Goal: Information Seeking & Learning: Check status

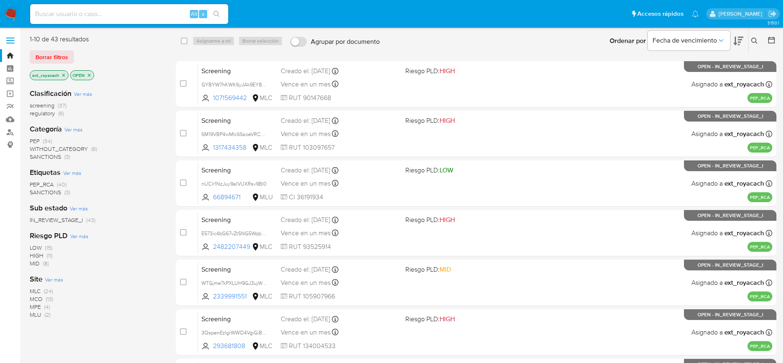
click at [54, 154] on span "SANCTIONS" at bounding box center [45, 156] width 31 height 8
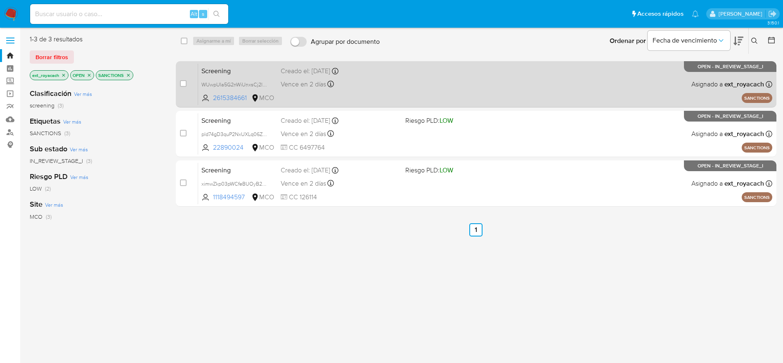
click at [351, 85] on div "Vence en 2 días Vence el 13/08/2025 12:44:39" at bounding box center [340, 83] width 118 height 11
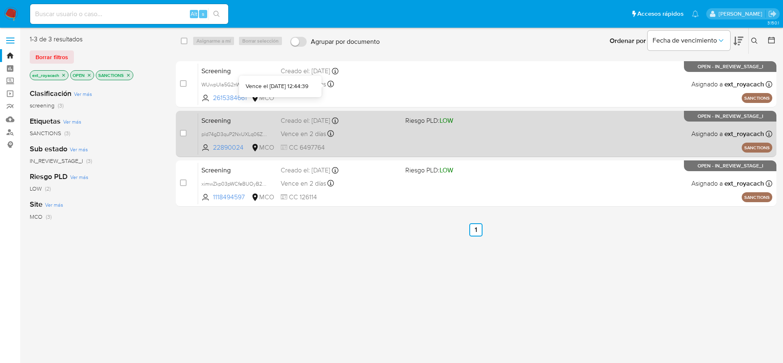
click at [332, 127] on div "Screening pld74gD3quP2NxUXLq06Z6tm 22890024 MCO Riesgo PLD: LOW Creado el: 09/0…" at bounding box center [485, 134] width 574 height 42
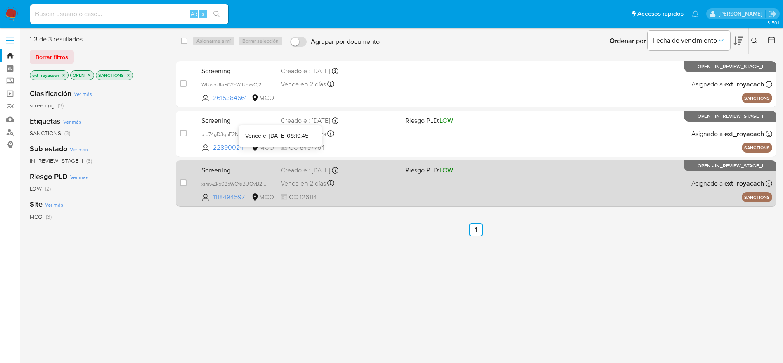
click at [352, 183] on div "Vence en 2 días Vence el 13/08/2025 07:14:33" at bounding box center [340, 183] width 118 height 11
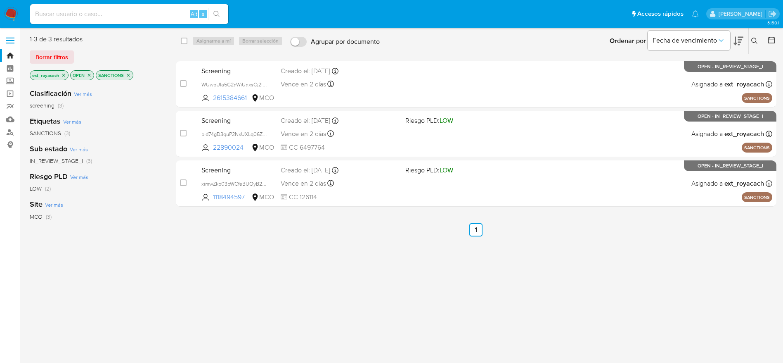
click at [128, 74] on icon "close-filter" at bounding box center [128, 75] width 5 height 5
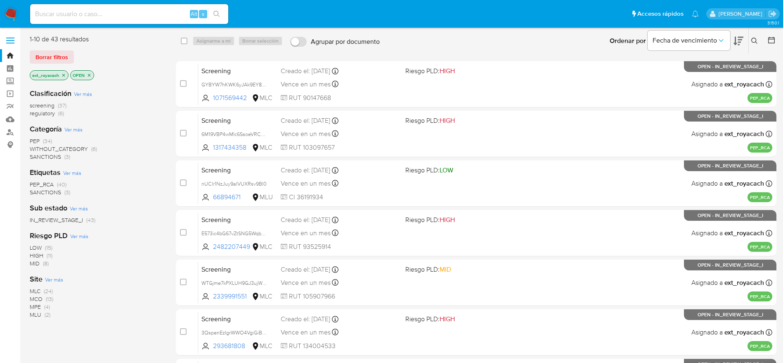
click at [43, 113] on span "regulatory" at bounding box center [42, 113] width 25 height 8
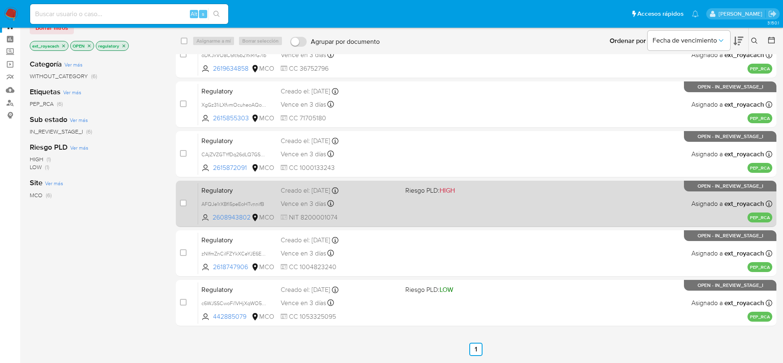
scroll to position [45, 0]
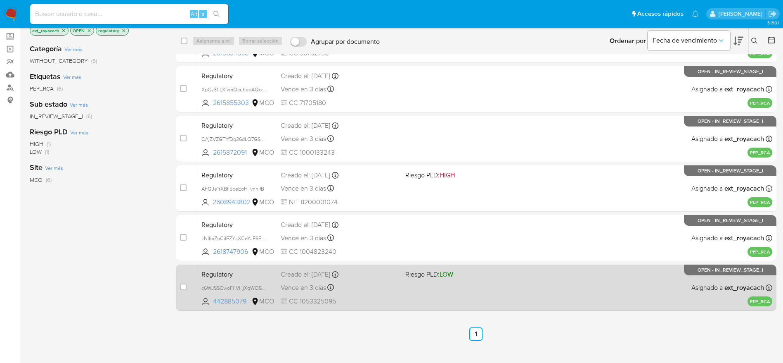
click at [380, 241] on div "Vence en 3 días Vence el 14/08/2025 09:29:17" at bounding box center [340, 287] width 118 height 11
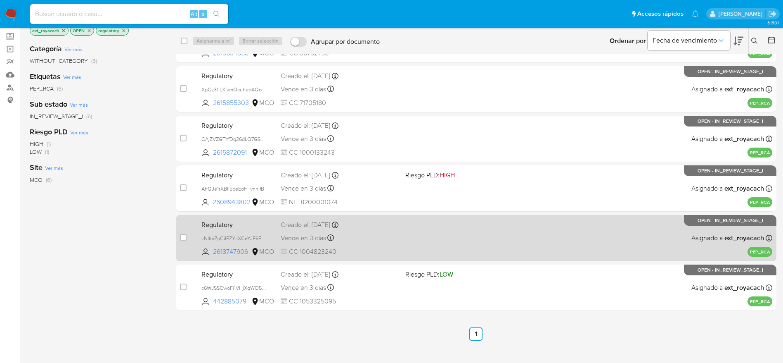
click at [327, 225] on div "Creado el: 09/08/2025 Creado el: 09/08/2025 12:46:18" at bounding box center [340, 224] width 118 height 9
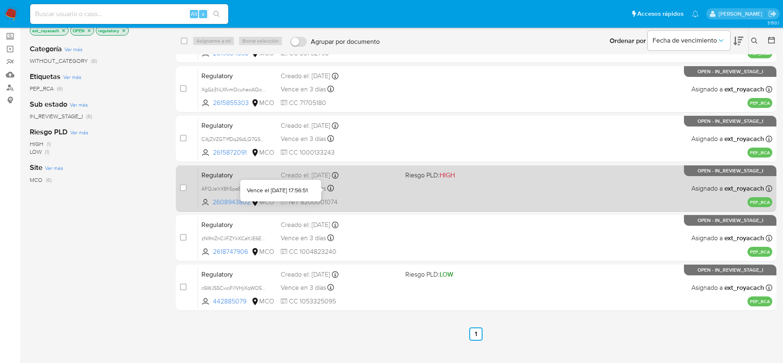
click at [333, 185] on icon at bounding box center [330, 188] width 7 height 7
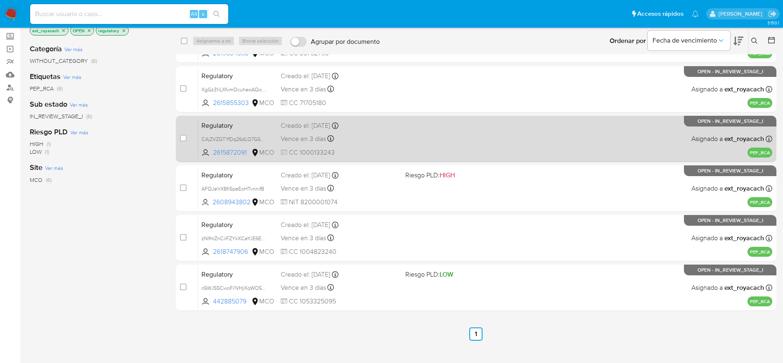
click at [309, 130] on div "Regulatory CAjZVZGTYfDq26dLQ7GSblSI 2615872091 MCO Creado el: 10/08/2025 Creado…" at bounding box center [485, 139] width 574 height 42
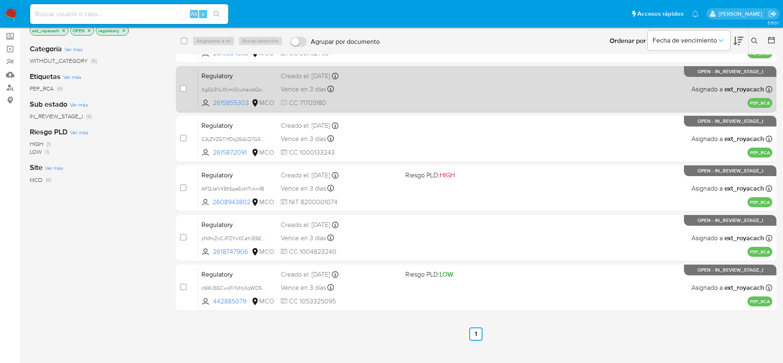
click at [294, 97] on div "Regulatory XgGz31iLXfvmOcuheoAQocK7 2615855303 MCO Creado el: 10/08/2025 Creado…" at bounding box center [485, 89] width 574 height 42
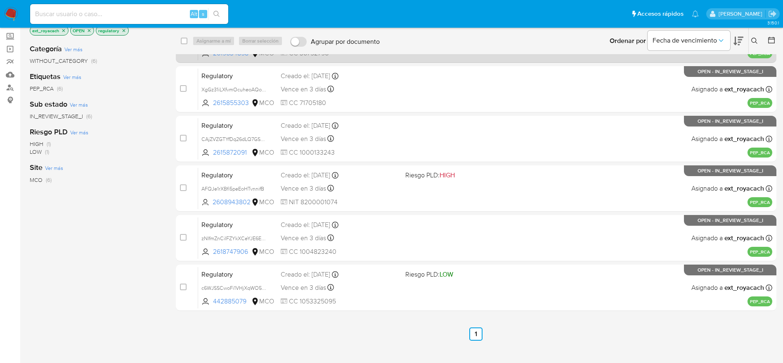
click at [374, 59] on div "Regulatory oDKJxVO8C6fc6b21fxRrG7Ib 2619634858 MCO Creado el: 09/08/2025 Creado…" at bounding box center [485, 40] width 574 height 42
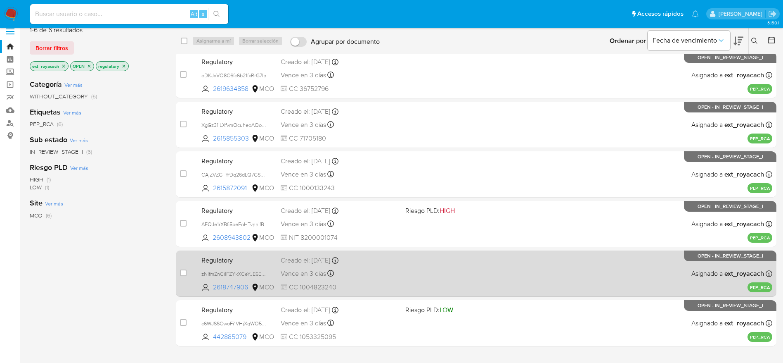
scroll to position [0, 0]
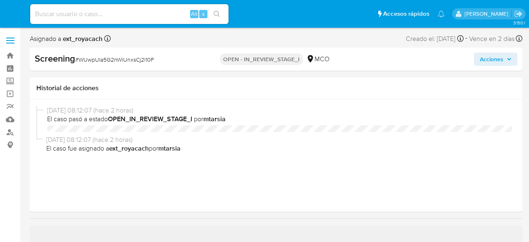
select select "10"
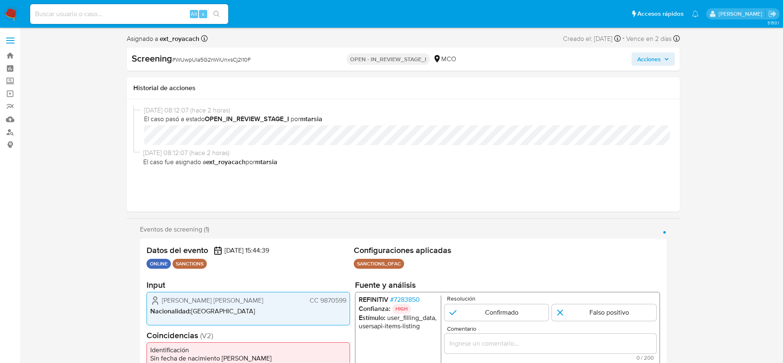
click at [233, 57] on span "# WUwpUIa5G2nWiUnxsCj2l10F" at bounding box center [211, 59] width 79 height 8
copy span "WUwpUIa5G2nWiUnxsCj2l10F"
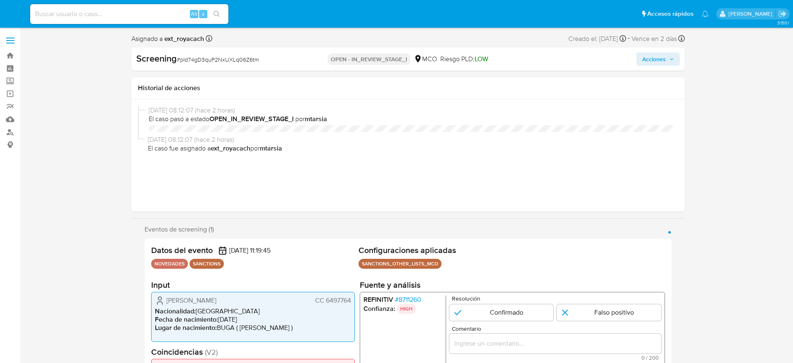
select select "10"
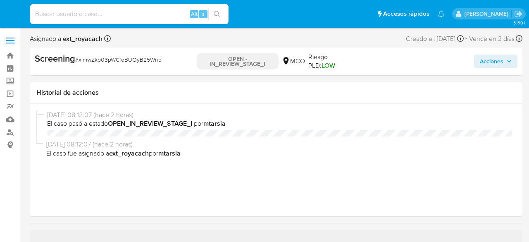
select select "10"
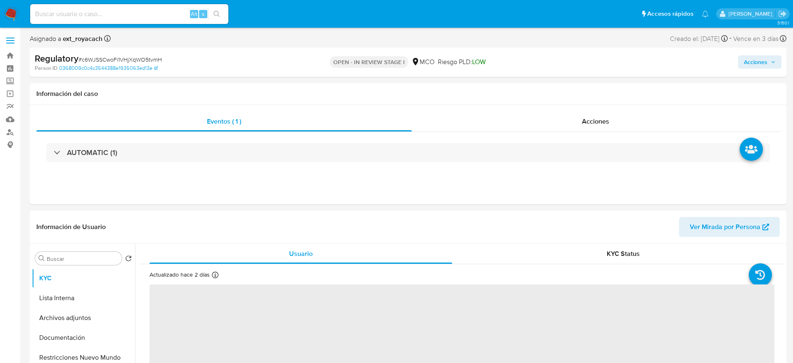
select select "10"
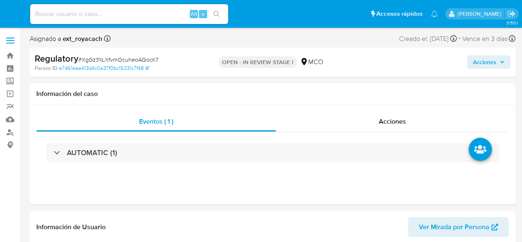
select select "10"
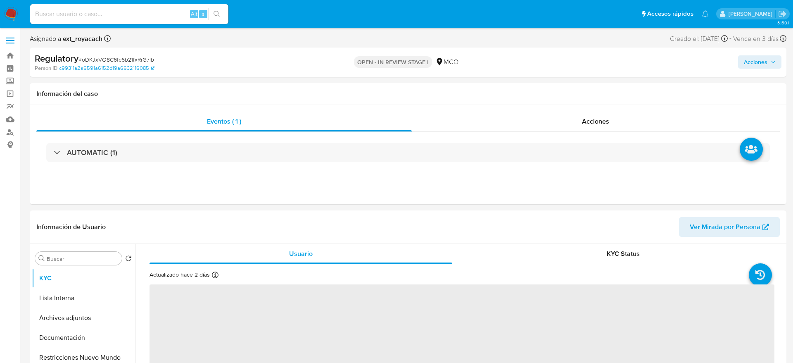
select select "10"
